Goal: Find specific page/section: Find specific page/section

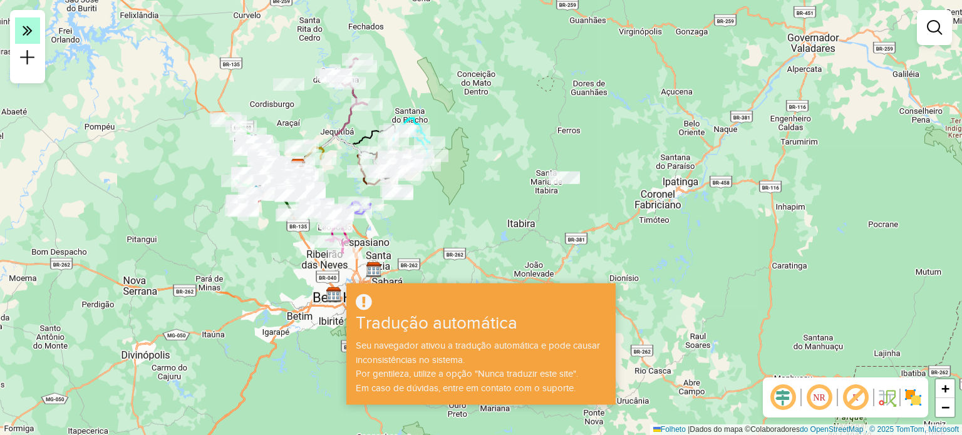
click at [31, 39] on icon at bounding box center [28, 30] width 10 height 18
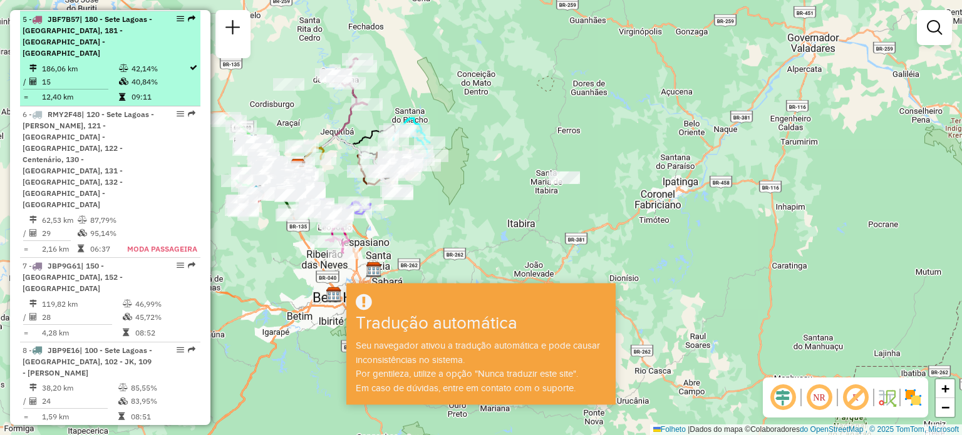
scroll to position [877, 0]
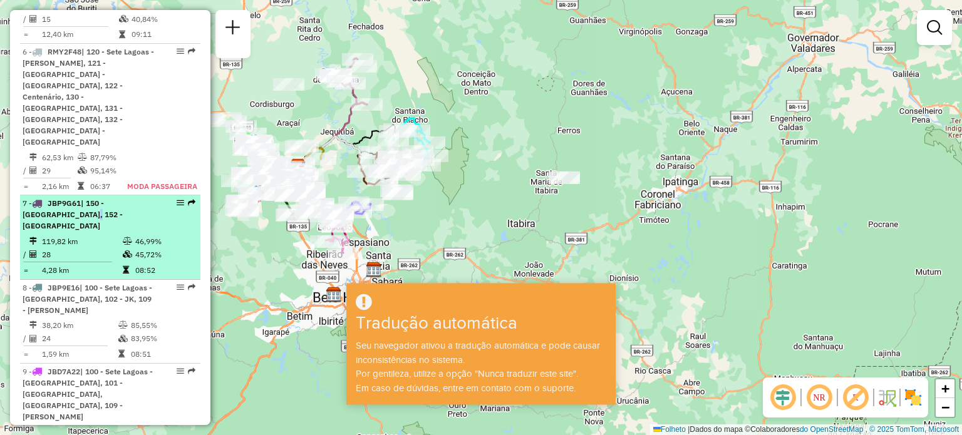
drag, startPoint x: 100, startPoint y: 174, endPoint x: 115, endPoint y: 162, distance: 19.2
click at [86, 199] on font "| 150 - Caetanópolis, 152 - Saco da Pedra" at bounding box center [73, 215] width 100 height 32
select select "**********"
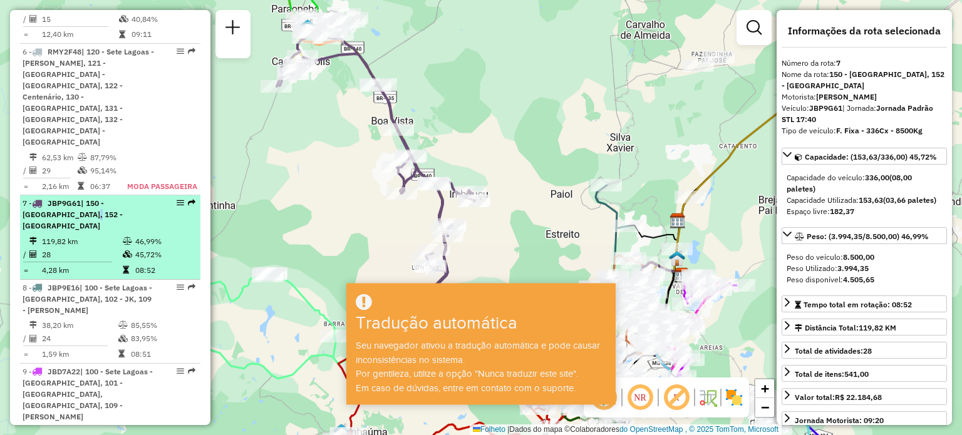
click at [177, 199] on em at bounding box center [181, 203] width 8 height 8
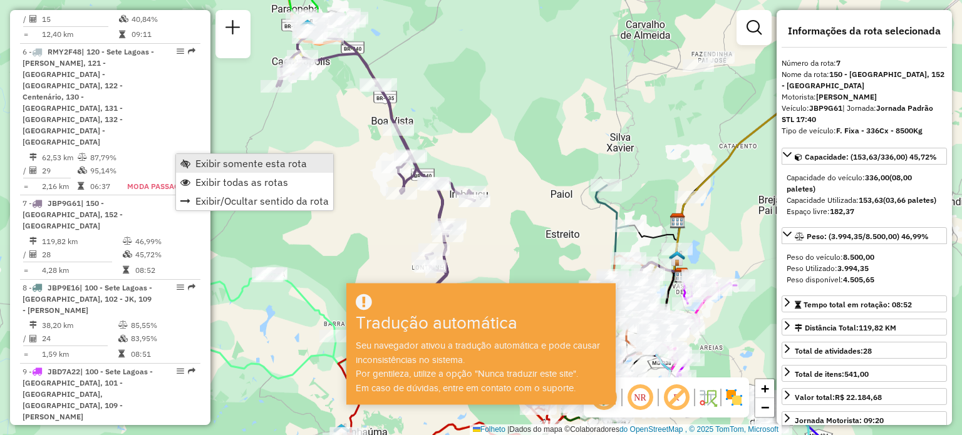
click at [199, 161] on font "Exibir somente esta rota" at bounding box center [250, 163] width 111 height 13
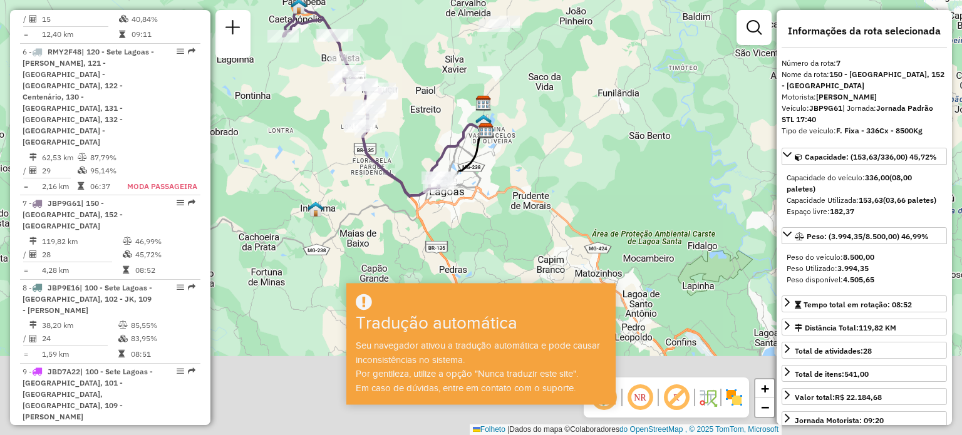
drag, startPoint x: 499, startPoint y: 166, endPoint x: 438, endPoint y: 108, distance: 83.7
click at [438, 108] on div "Janela de atendimento Grau de atendimento Capacidade Transportadoras Veículos C…" at bounding box center [481, 217] width 962 height 435
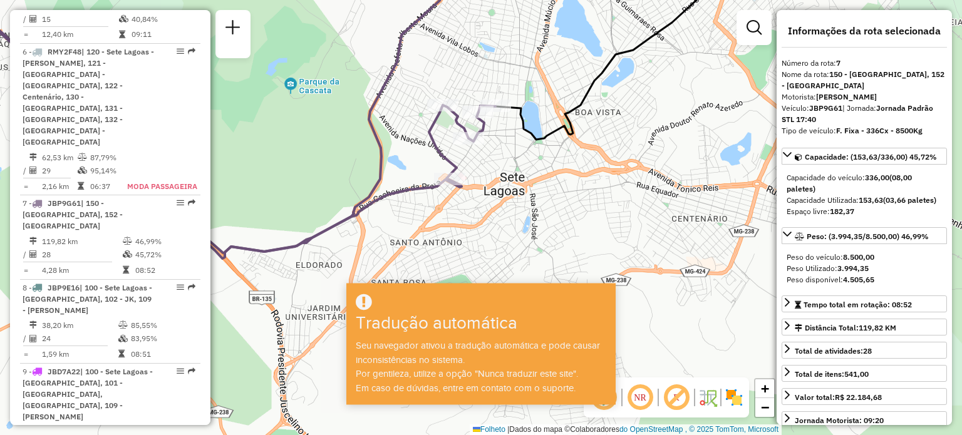
click at [495, 161] on div "Janela de atendimento Grau de atendimento Capacidade Transportadoras Veículos C…" at bounding box center [481, 217] width 962 height 435
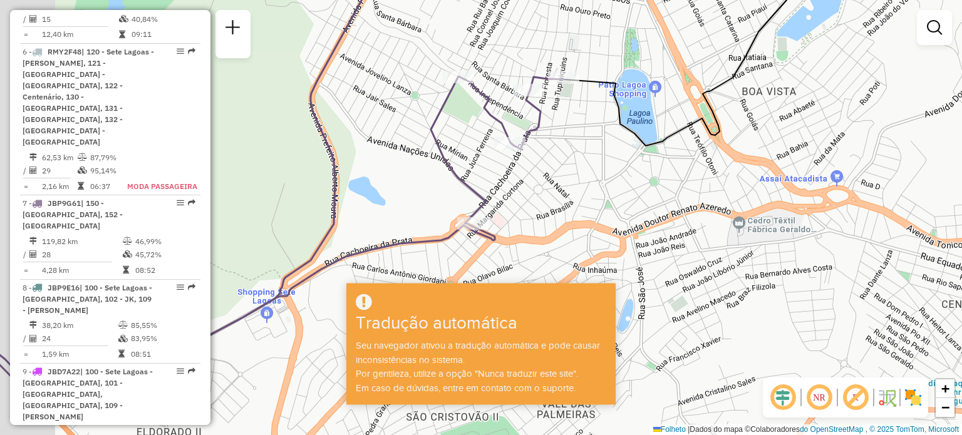
drag, startPoint x: 474, startPoint y: 139, endPoint x: 542, endPoint y: 166, distance: 73.4
click at [542, 166] on div "Janela de atendimento Grau de atendimento Capacidade Transportadoras Veículos C…" at bounding box center [481, 217] width 962 height 435
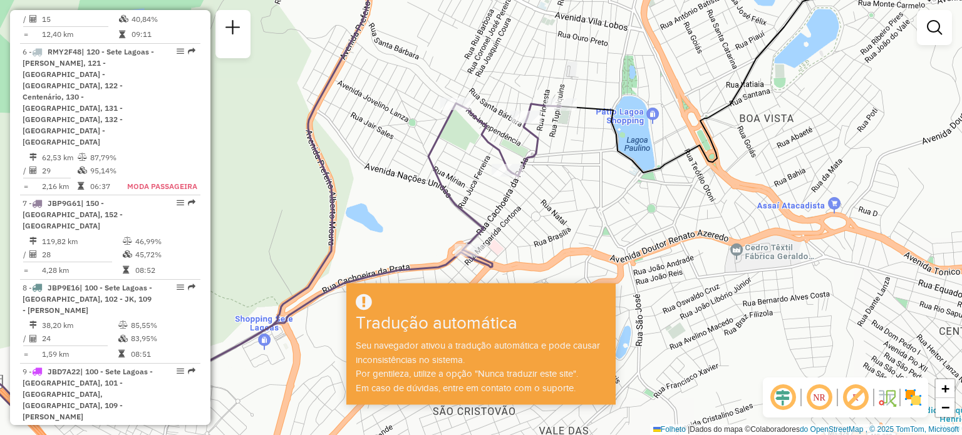
drag, startPoint x: 564, startPoint y: 165, endPoint x: 559, endPoint y: 207, distance: 41.6
click at [559, 207] on div "Janela de atendimento Grau de atendimento Capacidade Transportadoras Veículos C…" at bounding box center [481, 217] width 962 height 435
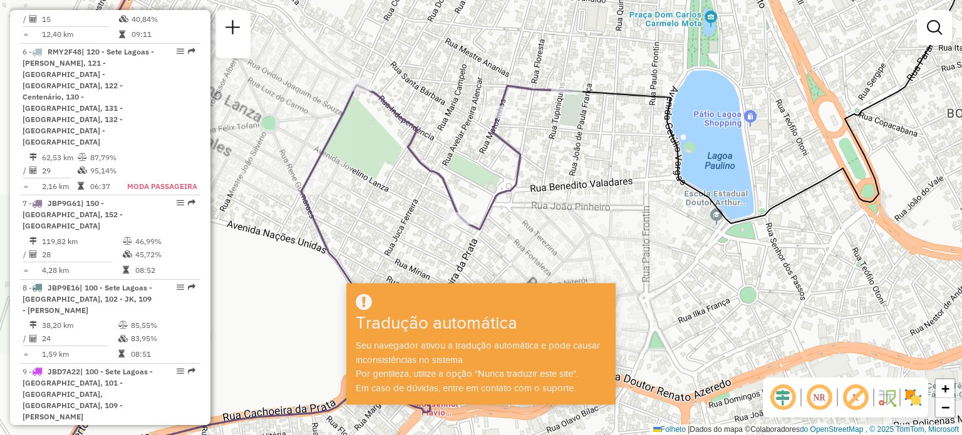
drag, startPoint x: 554, startPoint y: 184, endPoint x: 561, endPoint y: 212, distance: 29.8
click at [561, 212] on div "Janela de atendimento Grau de atendimento Capacidade Transportadoras Veículos C…" at bounding box center [481, 217] width 962 height 435
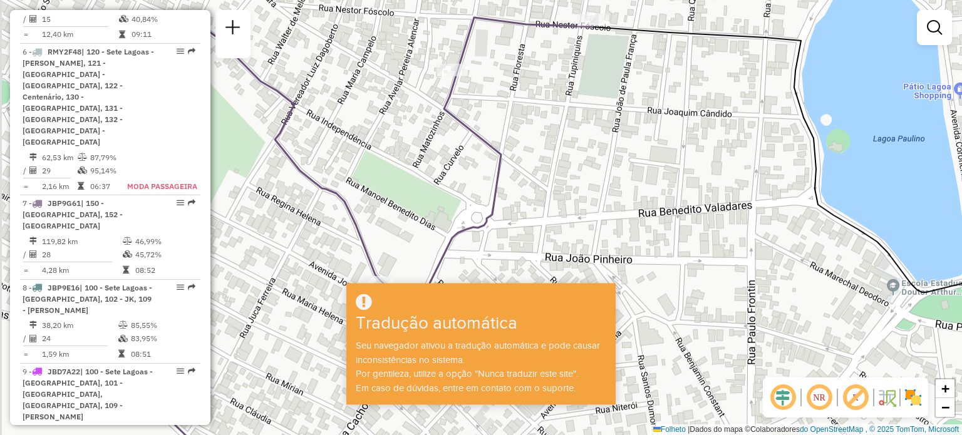
drag, startPoint x: 557, startPoint y: 145, endPoint x: 576, endPoint y: 185, distance: 44.8
click at [576, 189] on div "Janela de atendimento Grau de atendimento Capacidade Transportadoras Veículos C…" at bounding box center [481, 217] width 962 height 435
